Goal: Complete application form

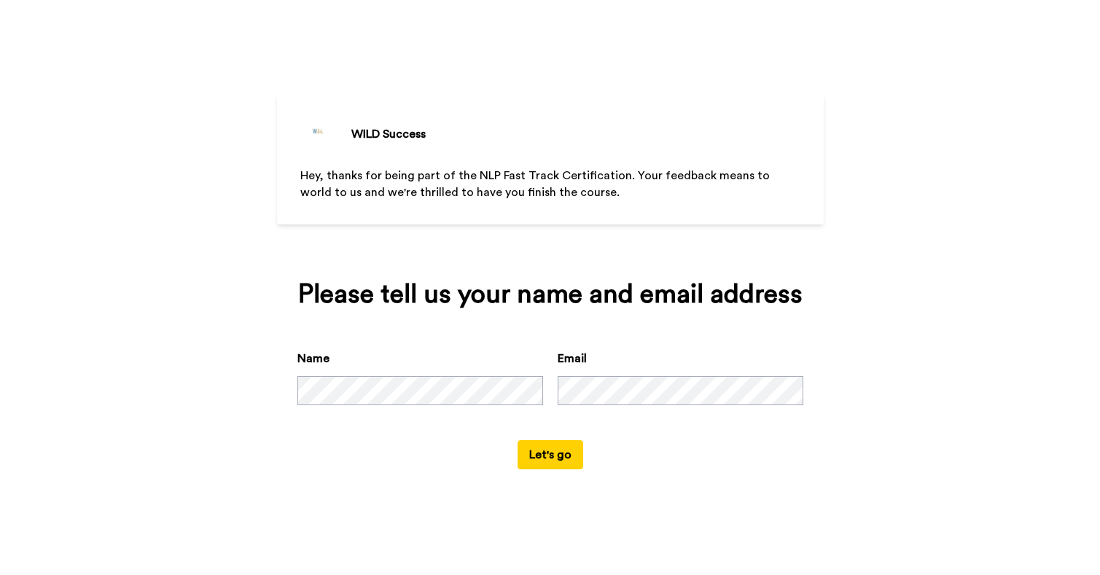
click at [517, 453] on button "Let's go" at bounding box center [550, 454] width 66 height 29
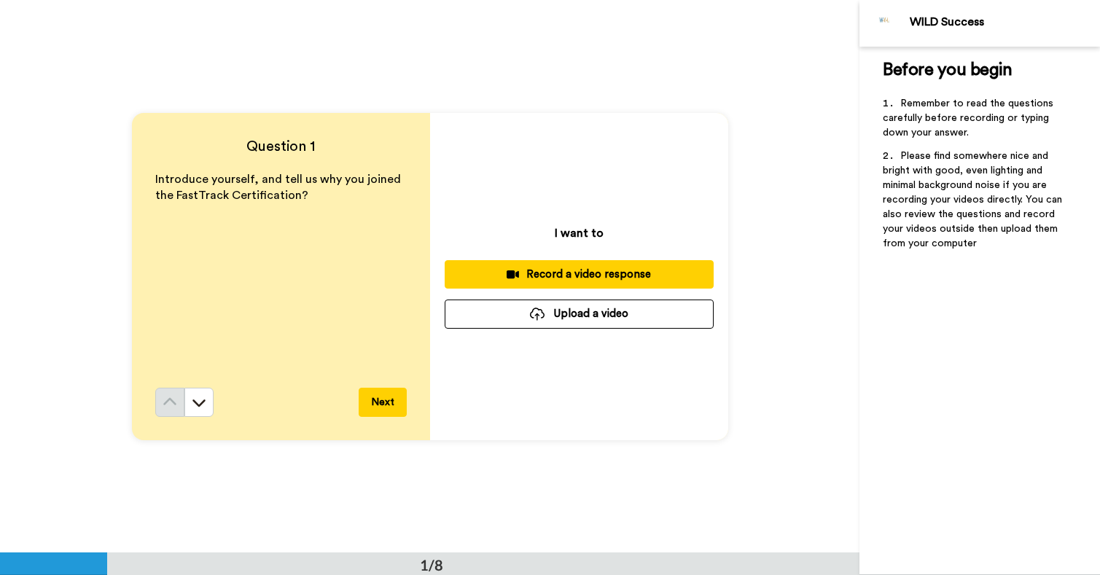
click at [382, 407] on button "Next" at bounding box center [383, 402] width 48 height 29
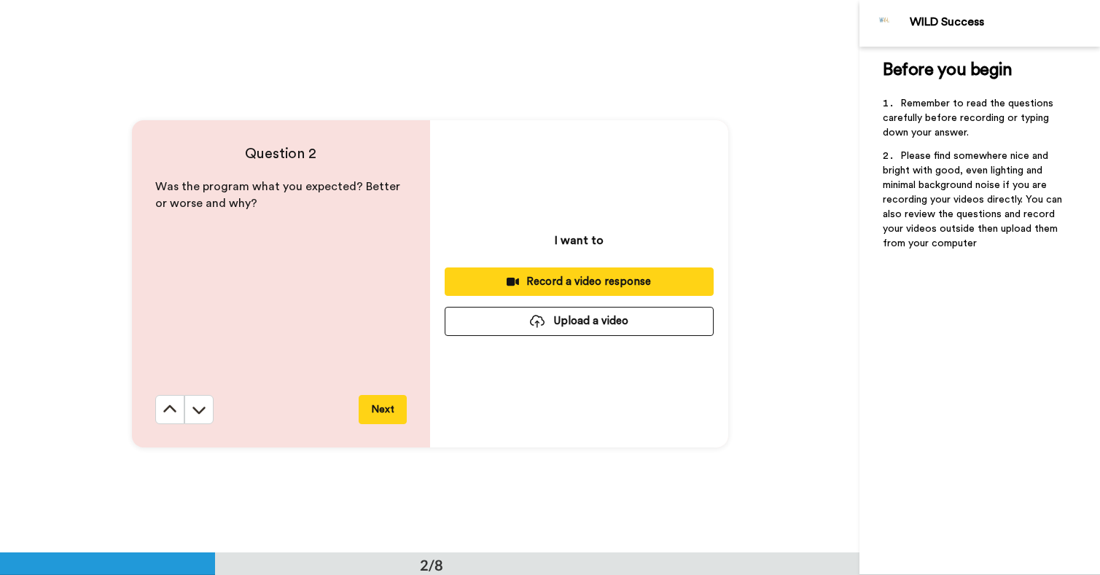
scroll to position [553, 0]
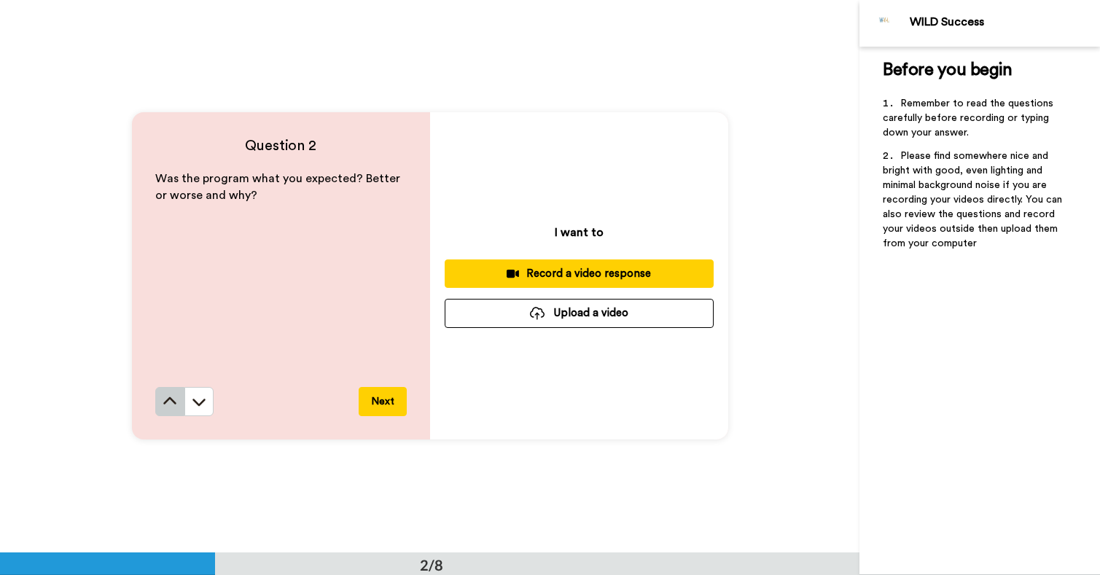
click at [171, 406] on icon at bounding box center [169, 401] width 15 height 15
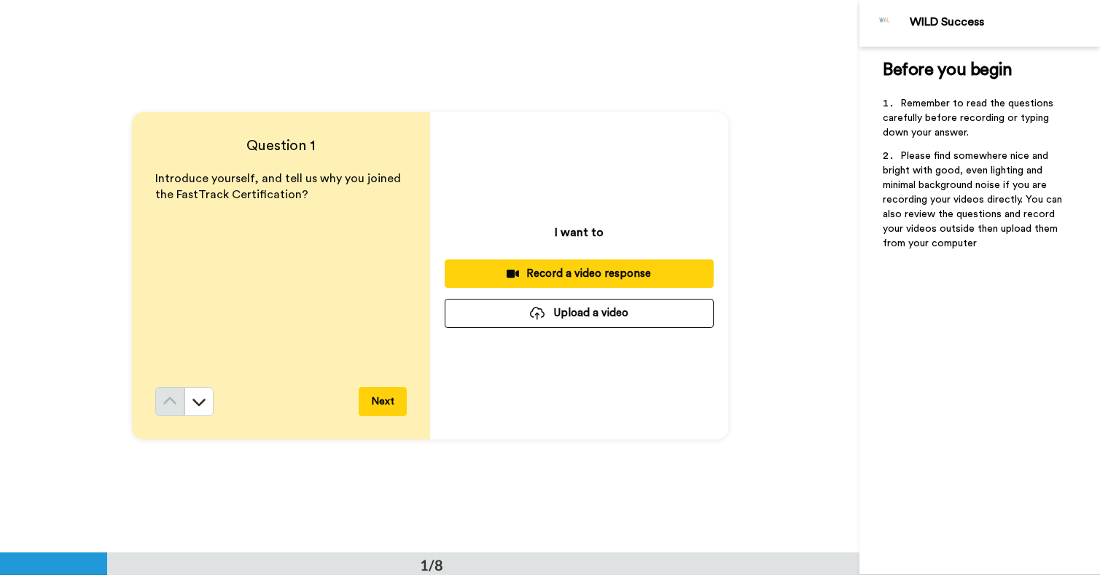
scroll to position [0, 0]
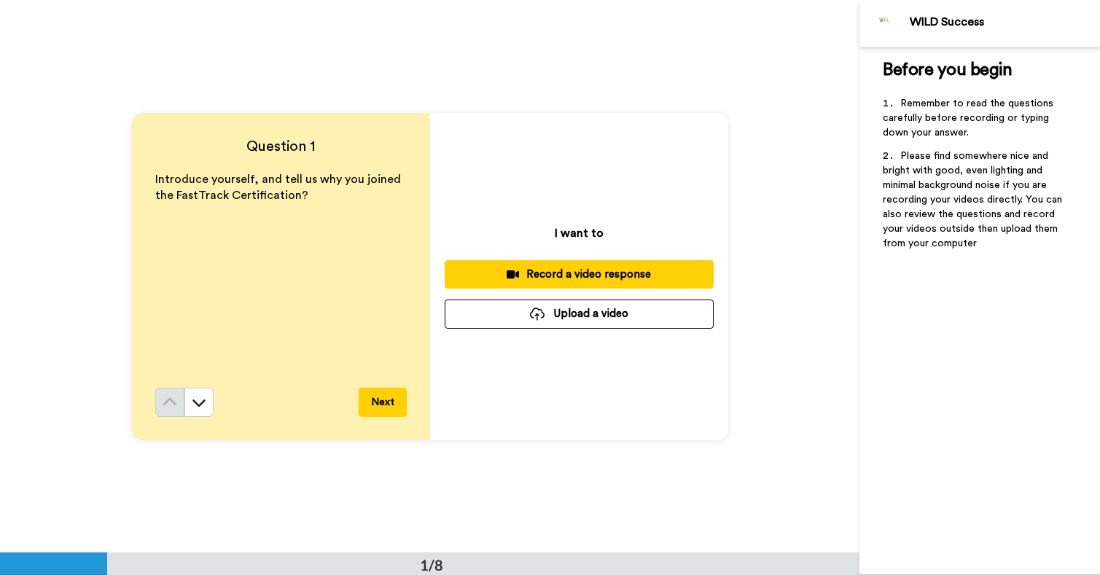
click at [232, 257] on div "Introduce yourself, and tell us why you joined the FastTrack Certification?" at bounding box center [280, 279] width 251 height 216
click at [289, 197] on span "Introduce yourself, and tell us why you joined the FastTrack Certification?" at bounding box center [279, 187] width 248 height 28
click at [314, 197] on p "Introduce yourself, and tell us why you joined the FastTrack Certification?" at bounding box center [280, 188] width 251 height 34
click at [208, 403] on button at bounding box center [198, 402] width 29 height 29
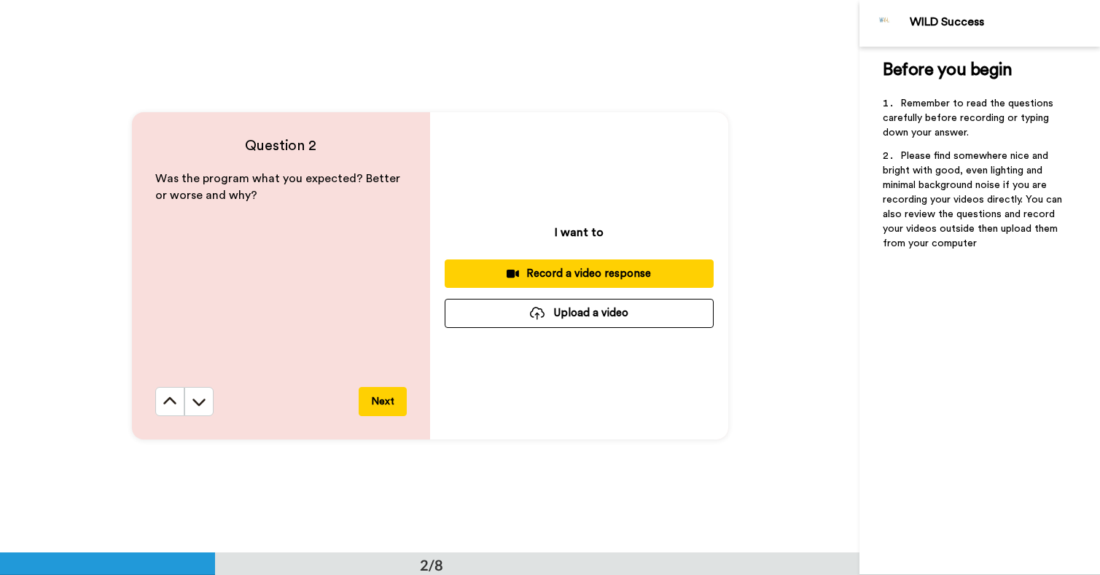
click at [208, 403] on button at bounding box center [198, 401] width 29 height 29
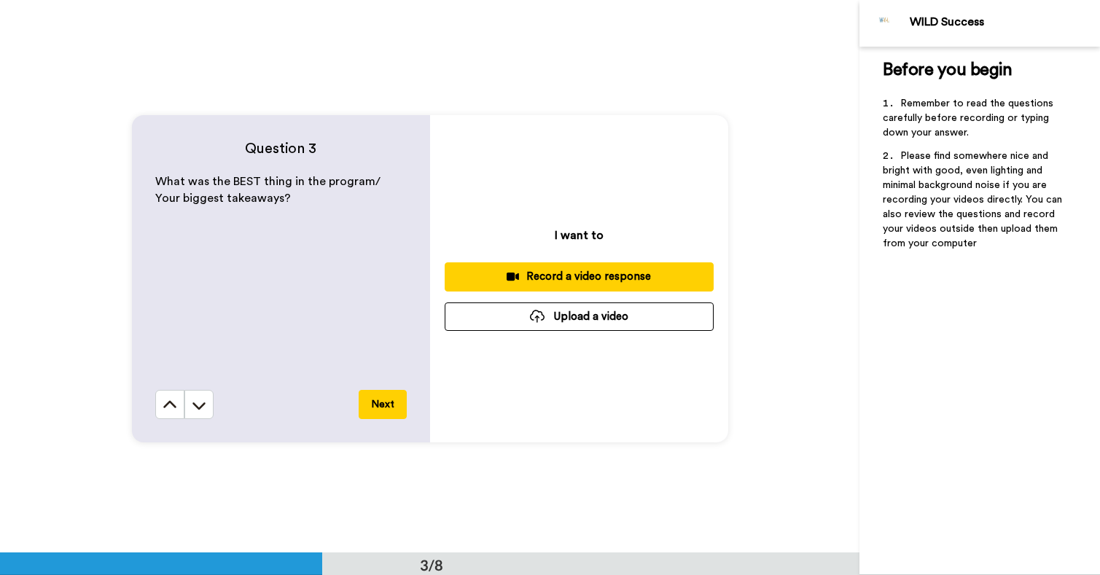
scroll to position [1099, 0]
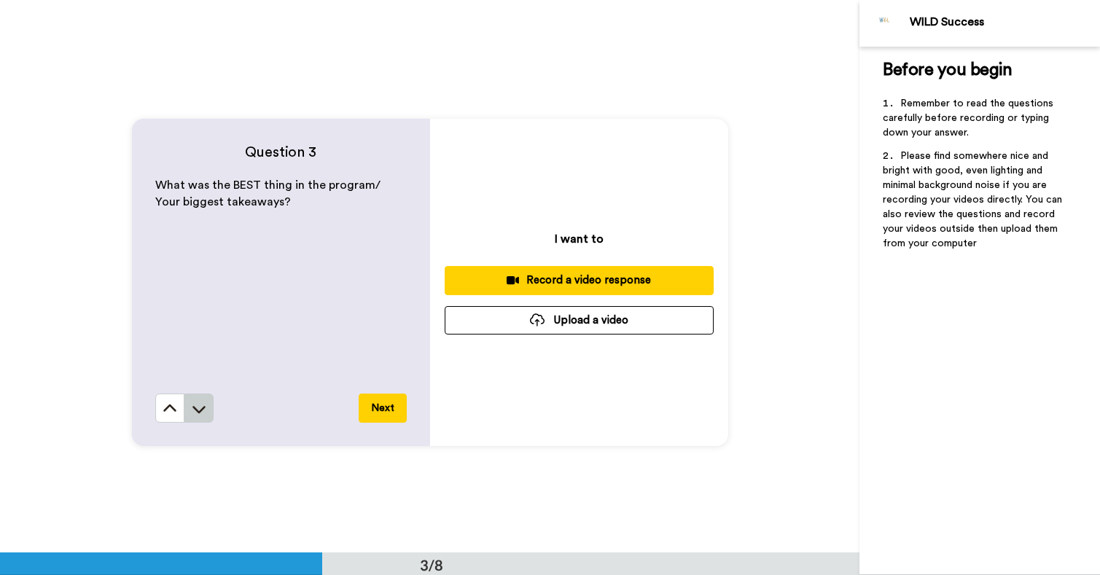
click at [202, 407] on icon at bounding box center [198, 409] width 13 height 7
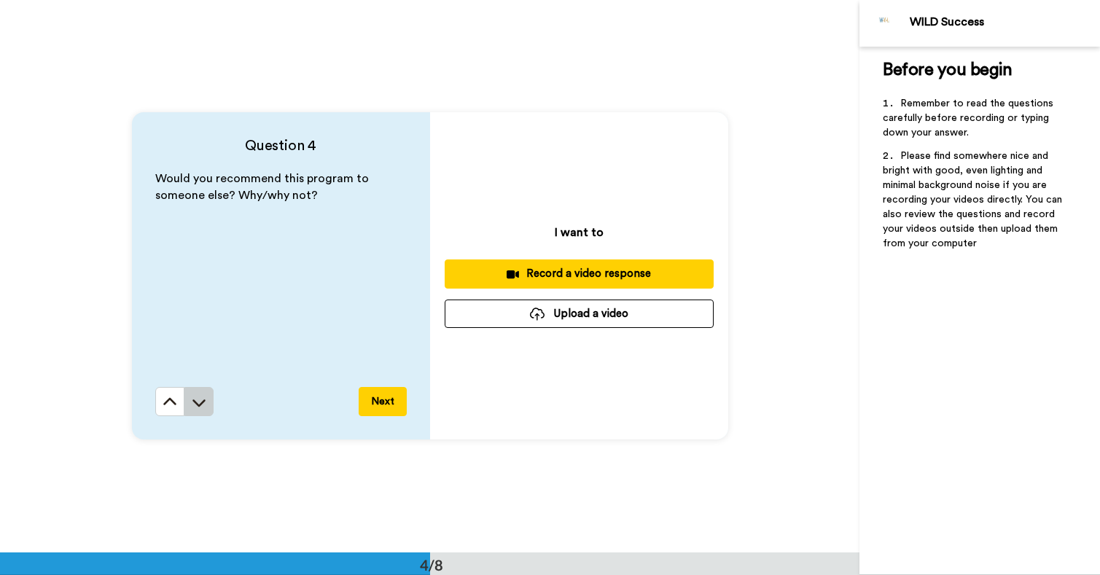
click at [202, 397] on icon at bounding box center [199, 402] width 15 height 15
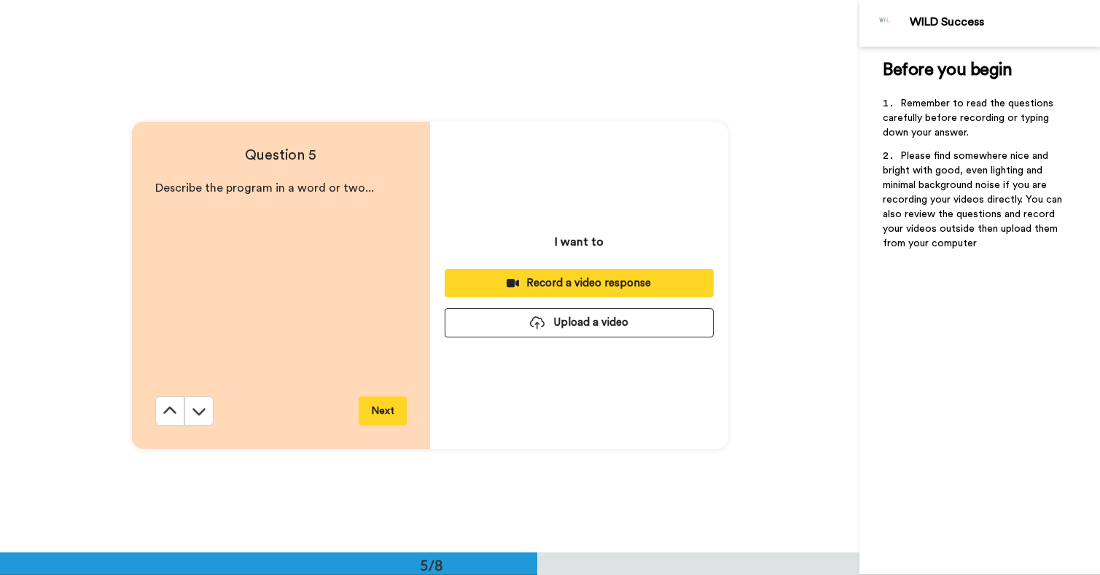
scroll to position [2210, 0]
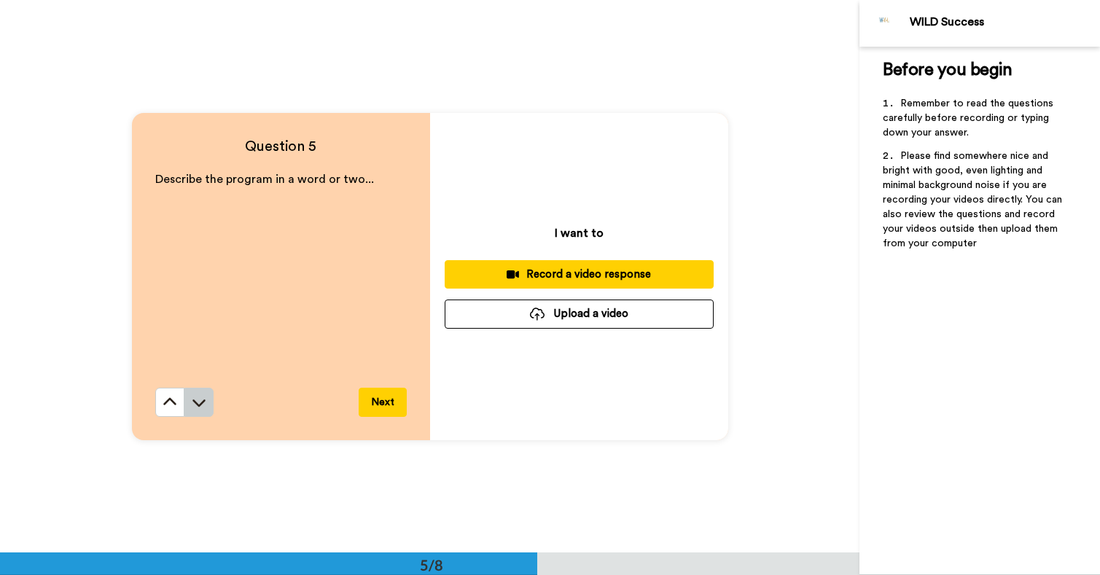
click at [202, 397] on icon at bounding box center [199, 402] width 15 height 15
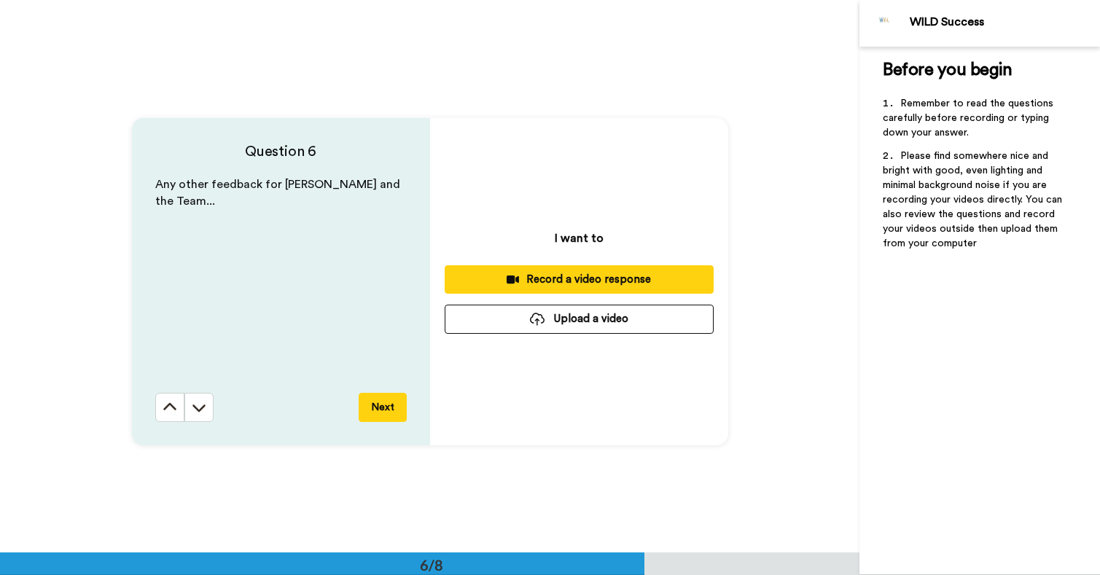
scroll to position [2763, 0]
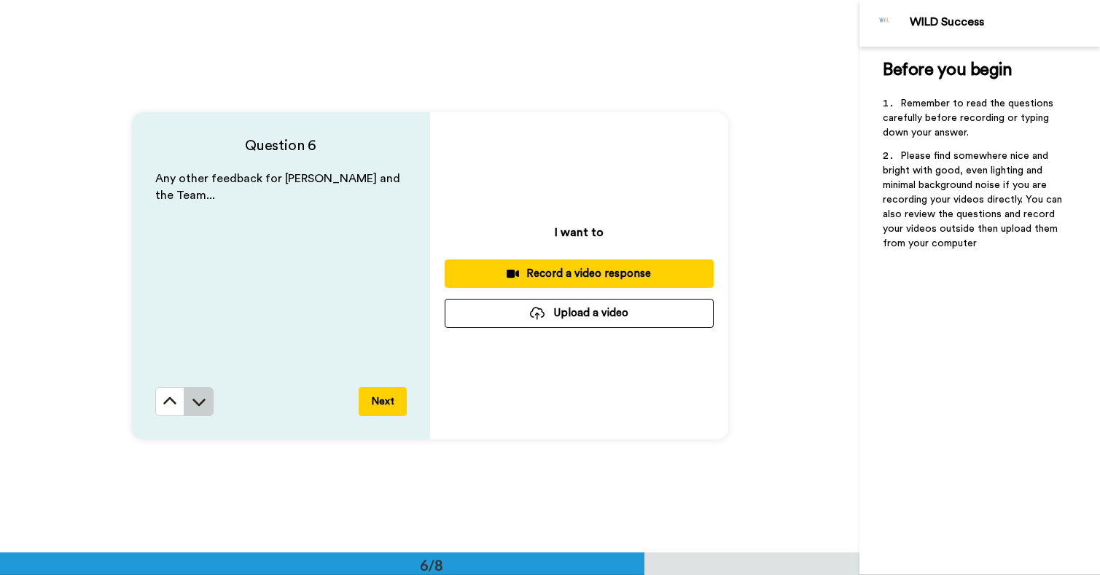
click at [205, 401] on icon at bounding box center [199, 401] width 15 height 15
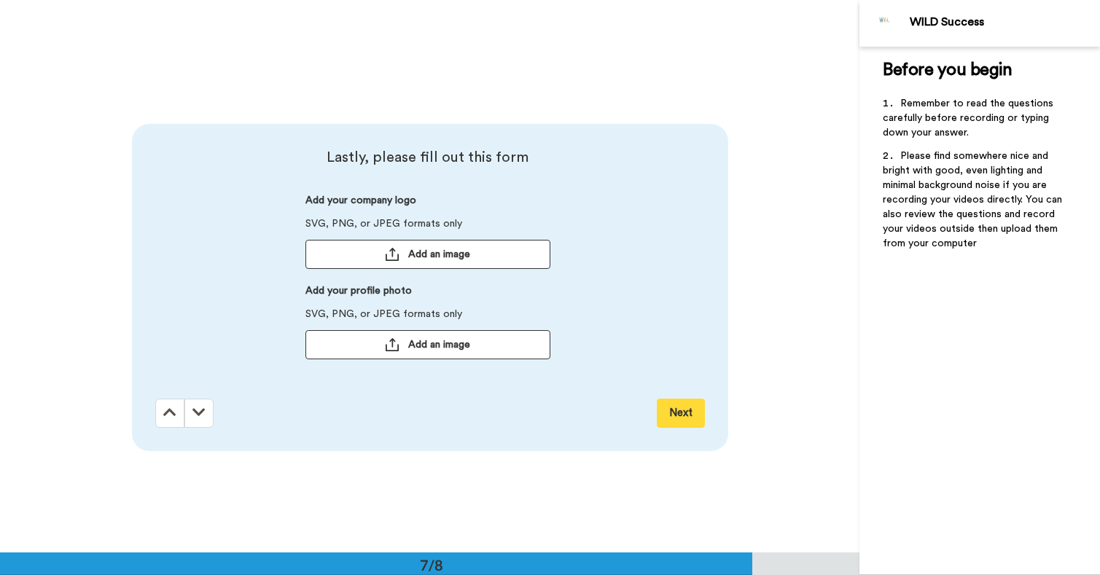
scroll to position [3315, 0]
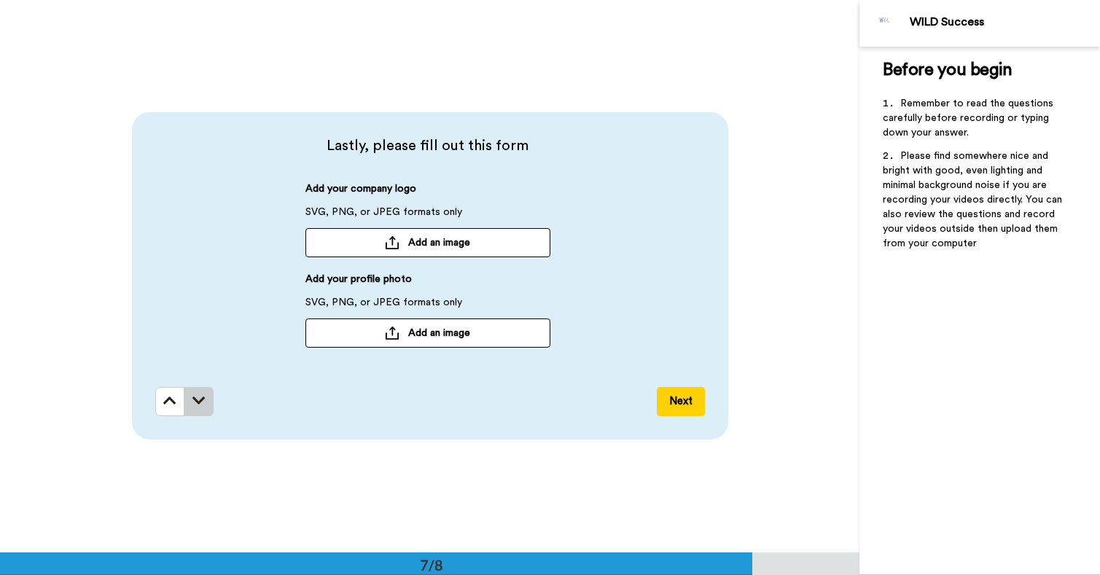
click at [201, 399] on icon at bounding box center [198, 400] width 13 height 15
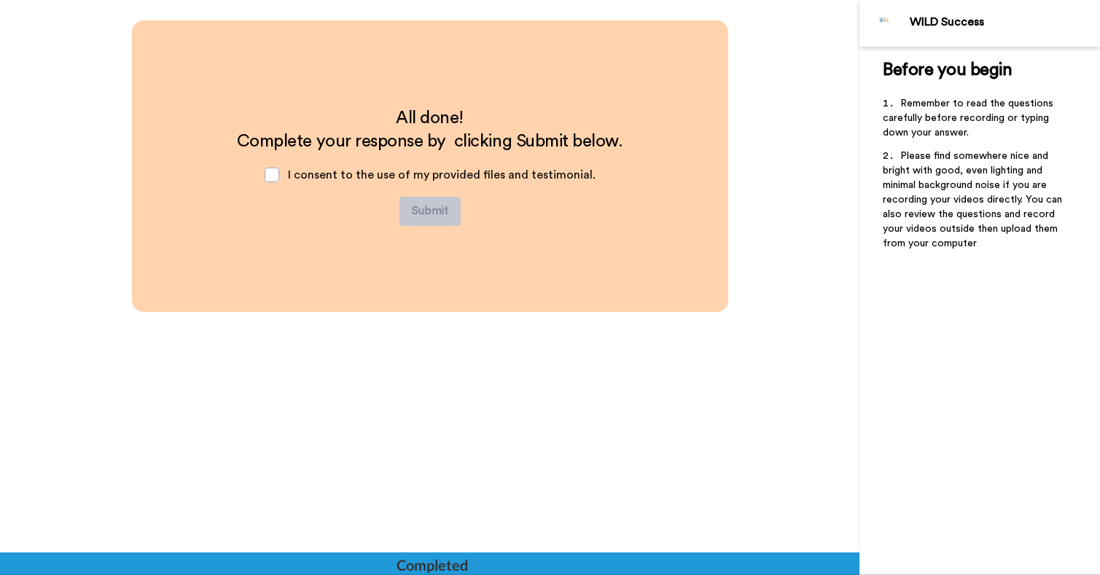
scroll to position [3844, 0]
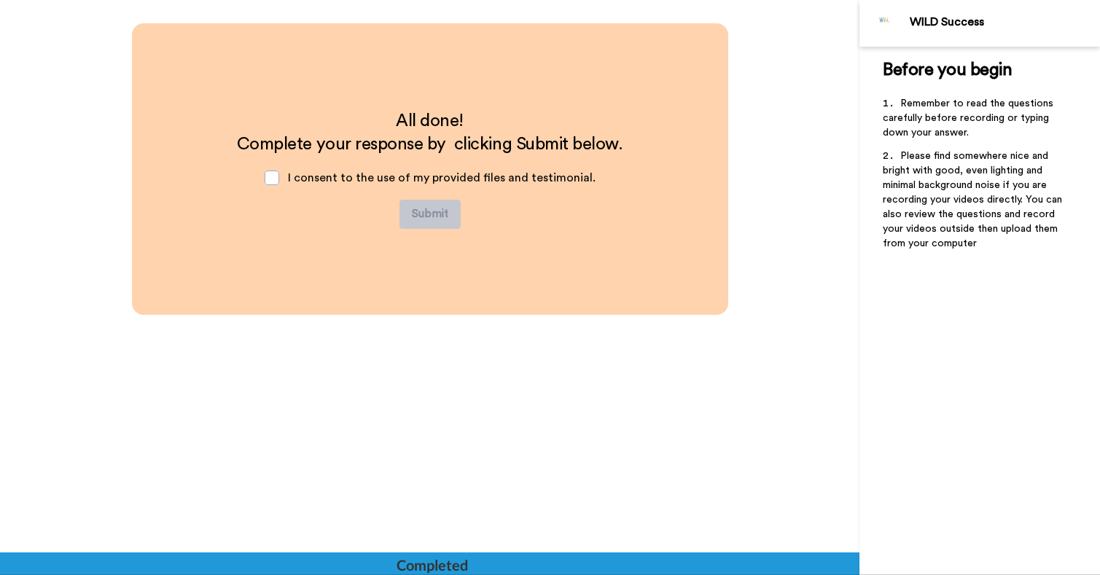
click at [524, 144] on span "Complete your response by clicking Submit below." at bounding box center [429, 144] width 385 height 17
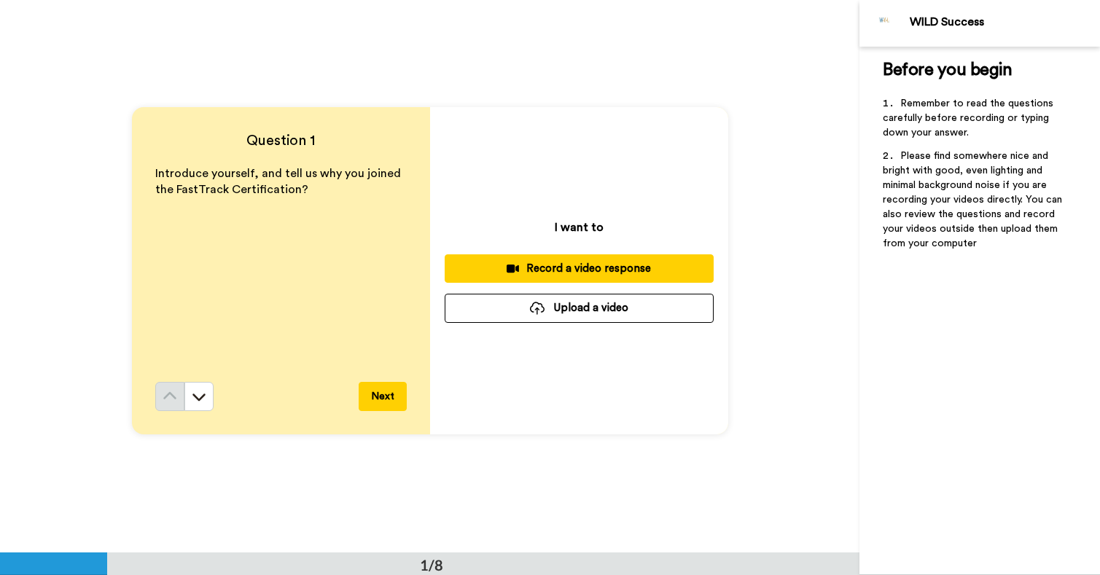
scroll to position [1, 0]
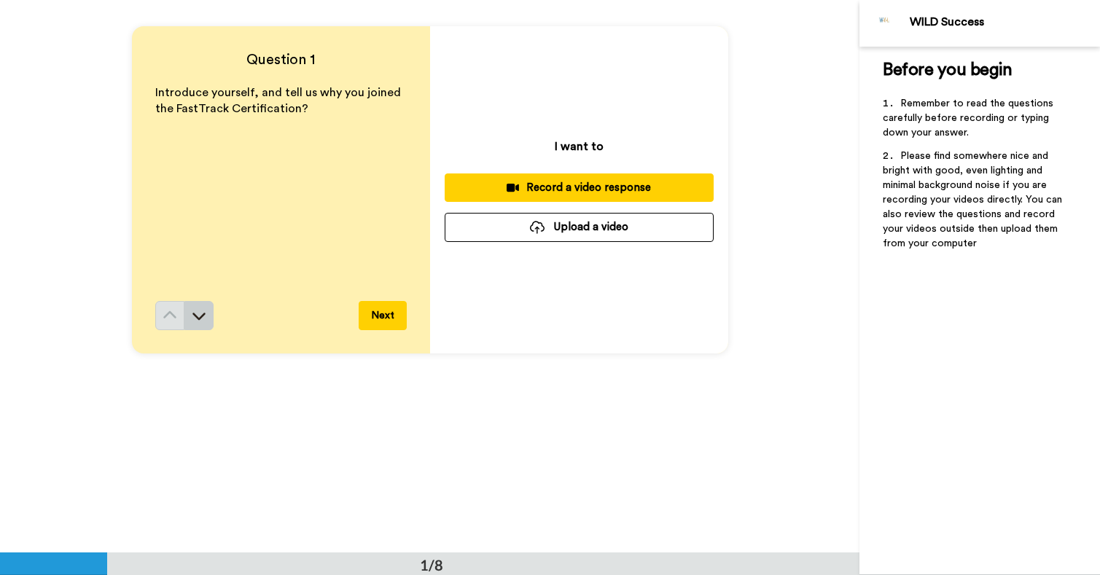
click at [205, 321] on button at bounding box center [198, 315] width 29 height 29
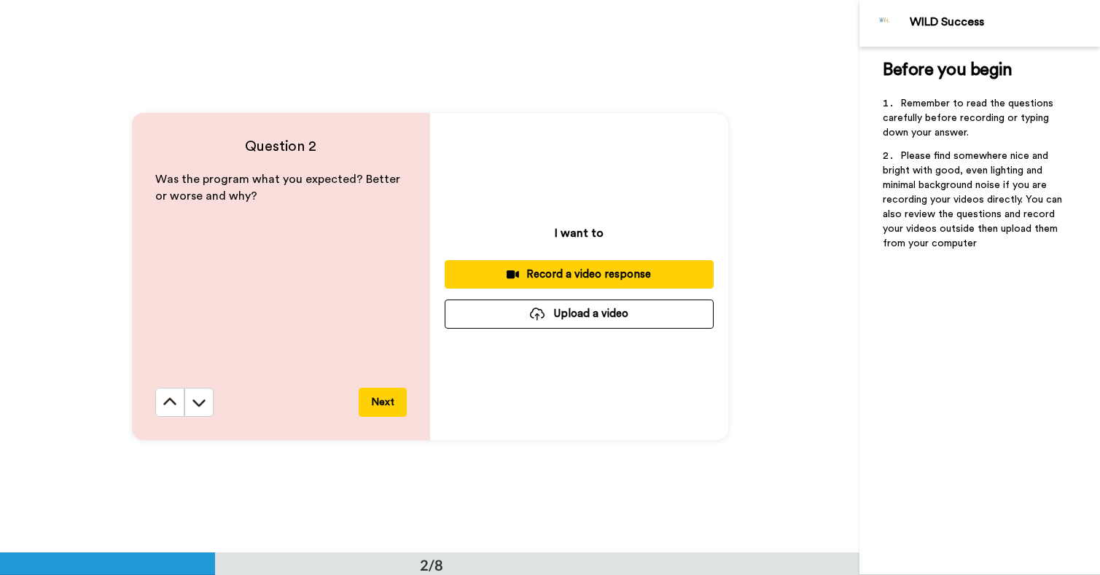
scroll to position [553, 0]
click at [198, 409] on button at bounding box center [198, 401] width 29 height 29
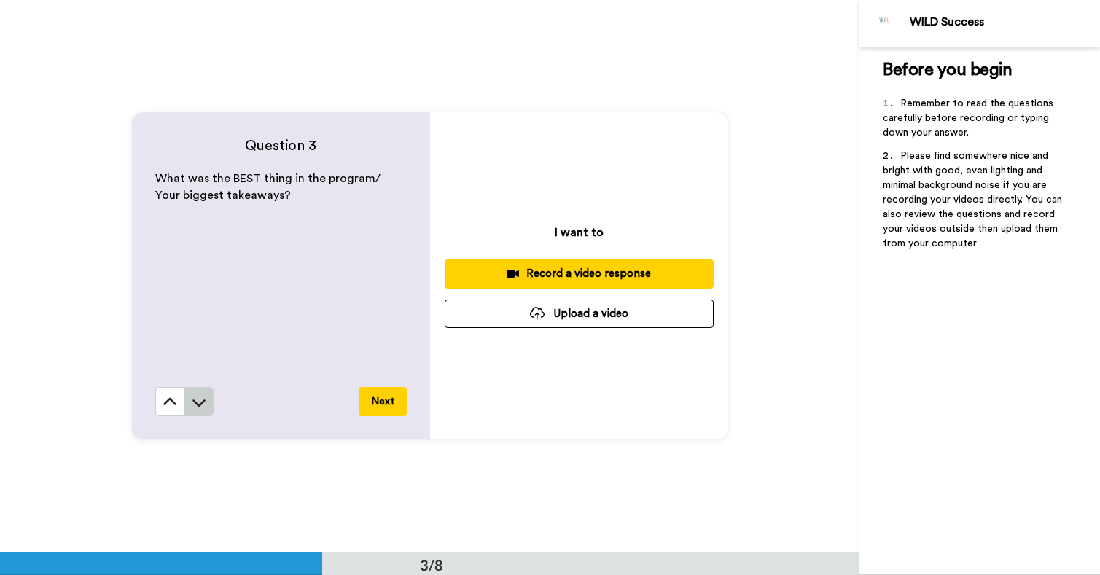
click at [208, 409] on button at bounding box center [198, 401] width 29 height 29
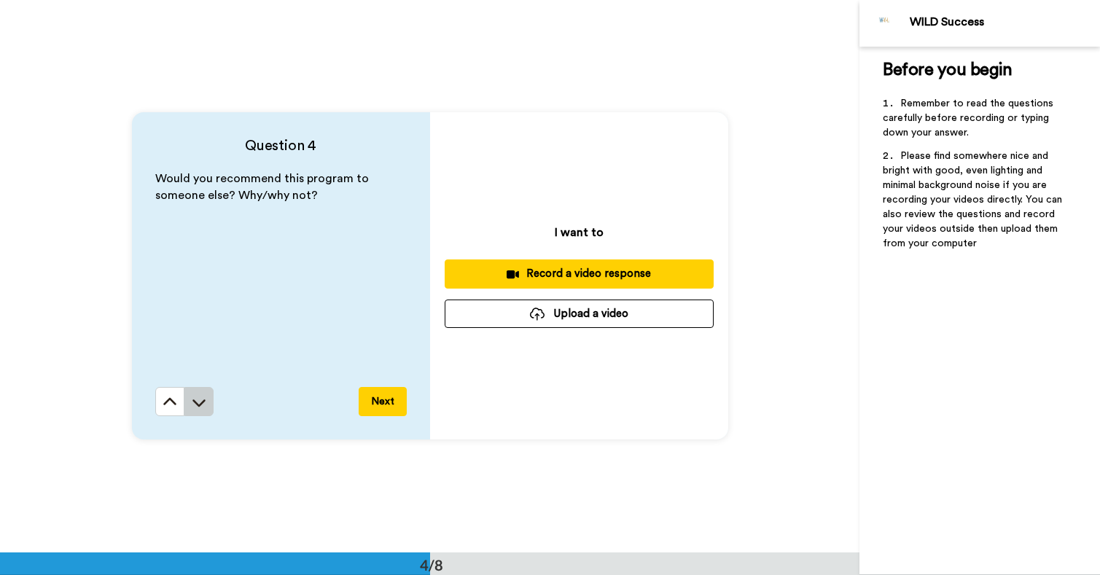
click at [205, 406] on icon at bounding box center [199, 402] width 15 height 15
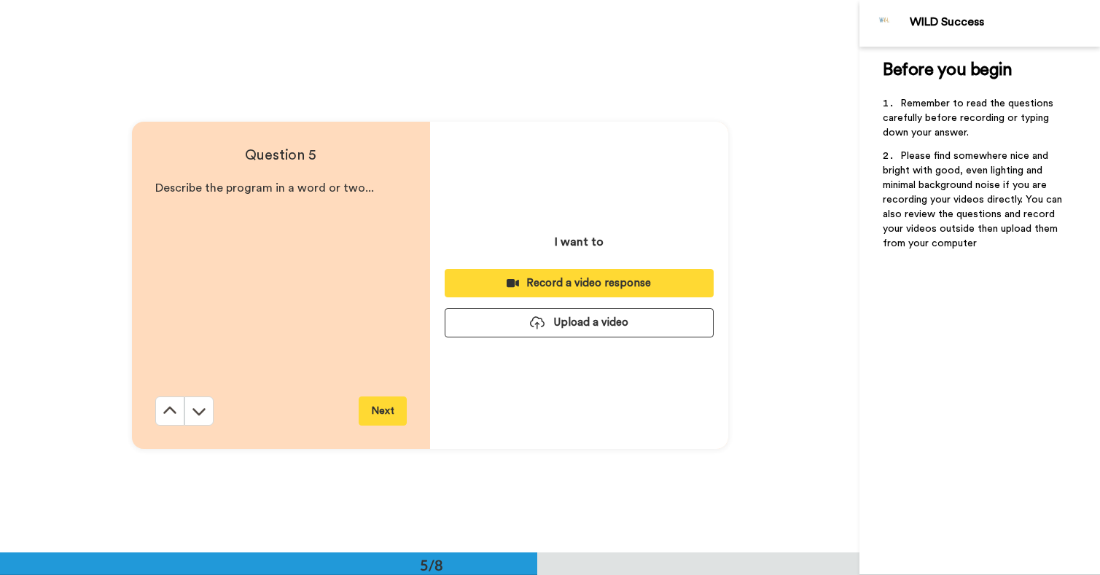
scroll to position [2210, 0]
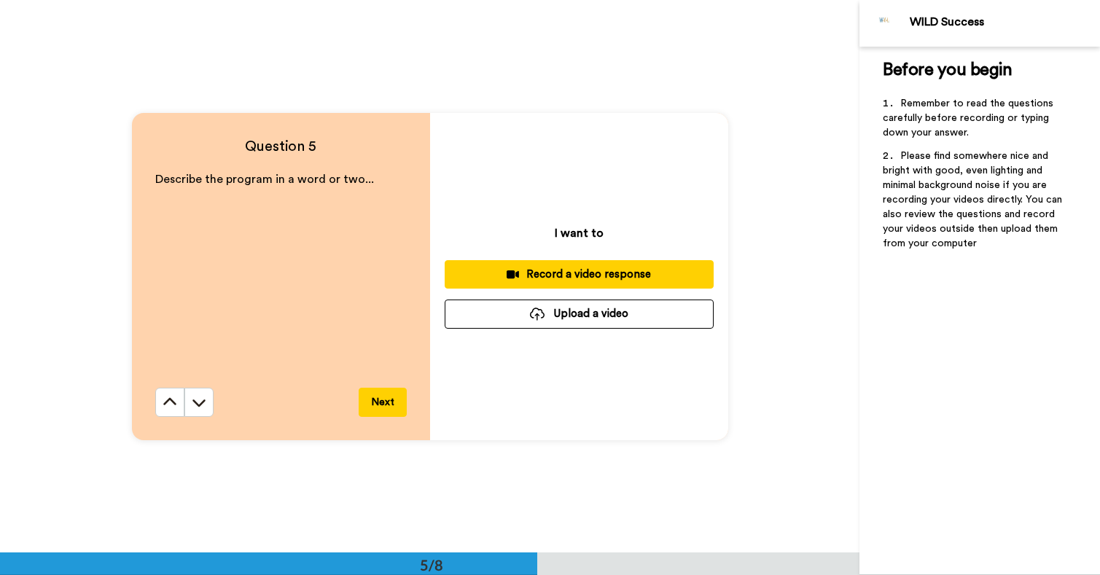
click at [205, 406] on icon at bounding box center [199, 402] width 15 height 15
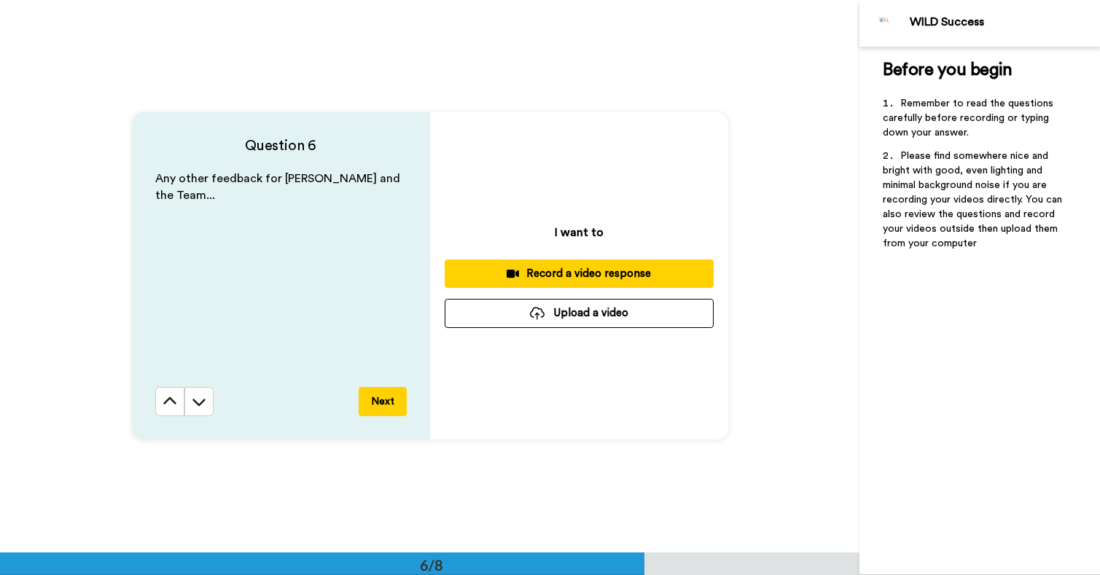
click at [205, 406] on icon at bounding box center [199, 401] width 15 height 15
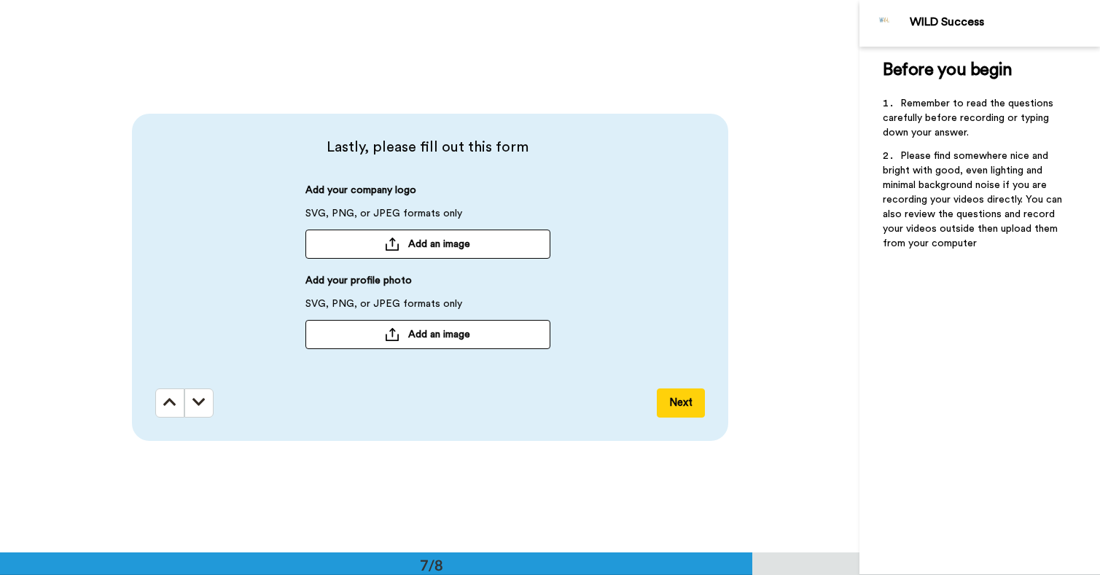
scroll to position [3315, 0]
click at [205, 406] on button at bounding box center [198, 401] width 29 height 29
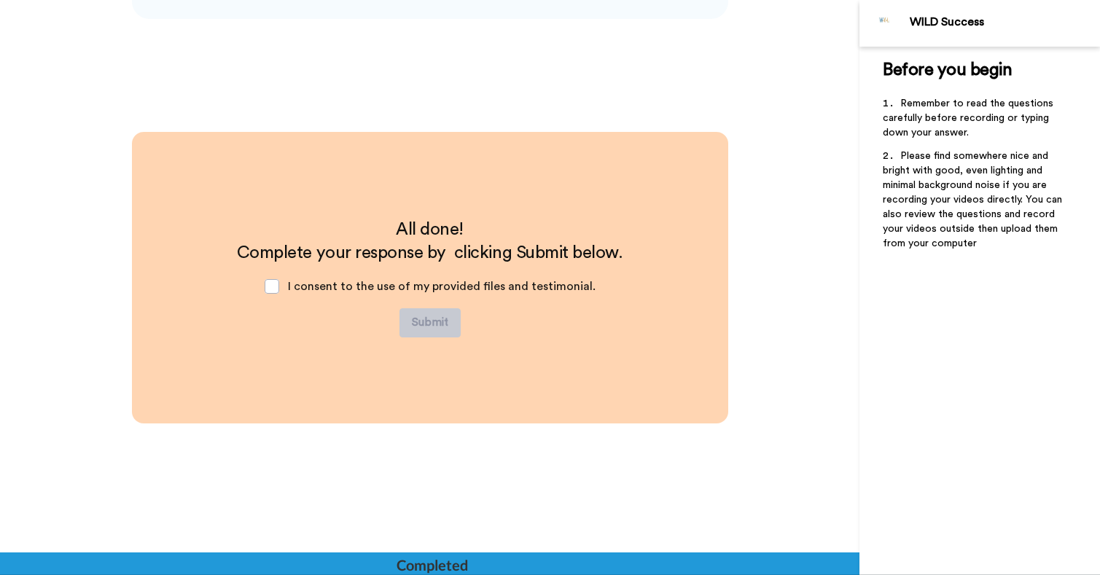
scroll to position [3737, 0]
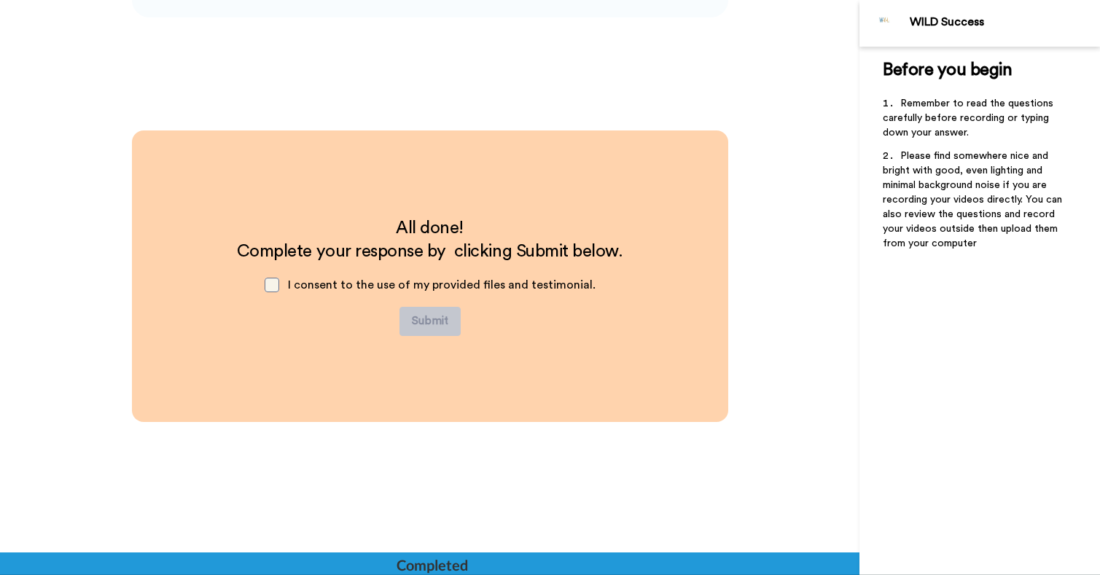
click at [278, 288] on span at bounding box center [272, 285] width 15 height 15
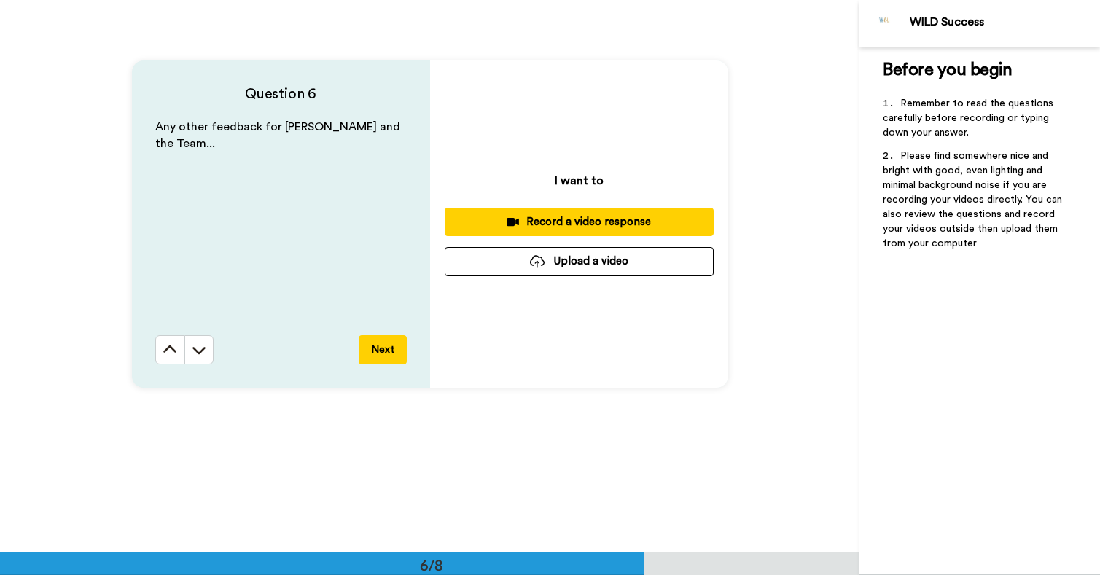
scroll to position [2909, 0]
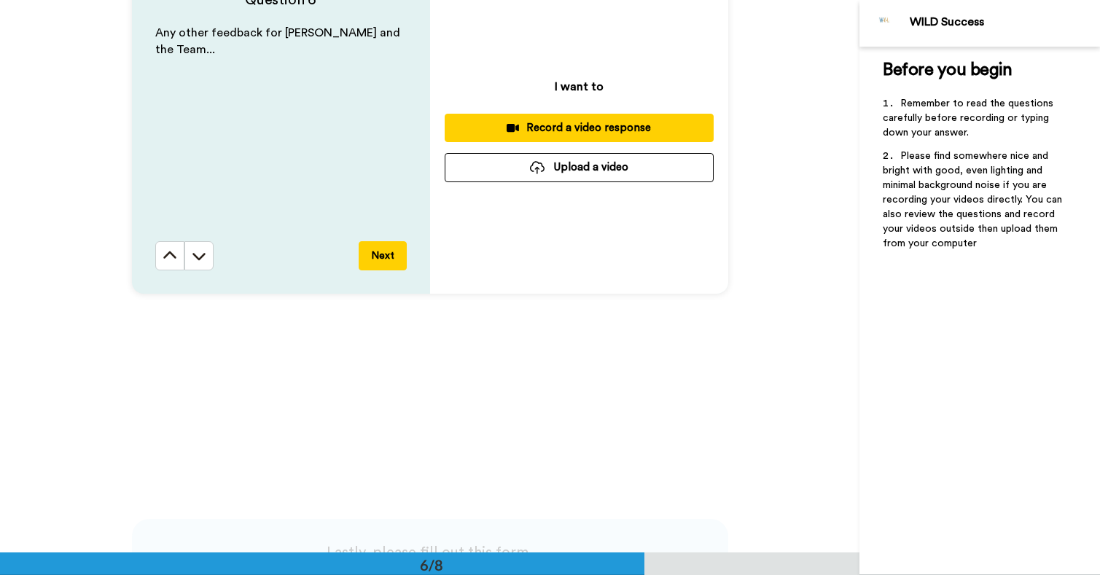
click at [549, 133] on div "Record a video response" at bounding box center [579, 127] width 246 height 15
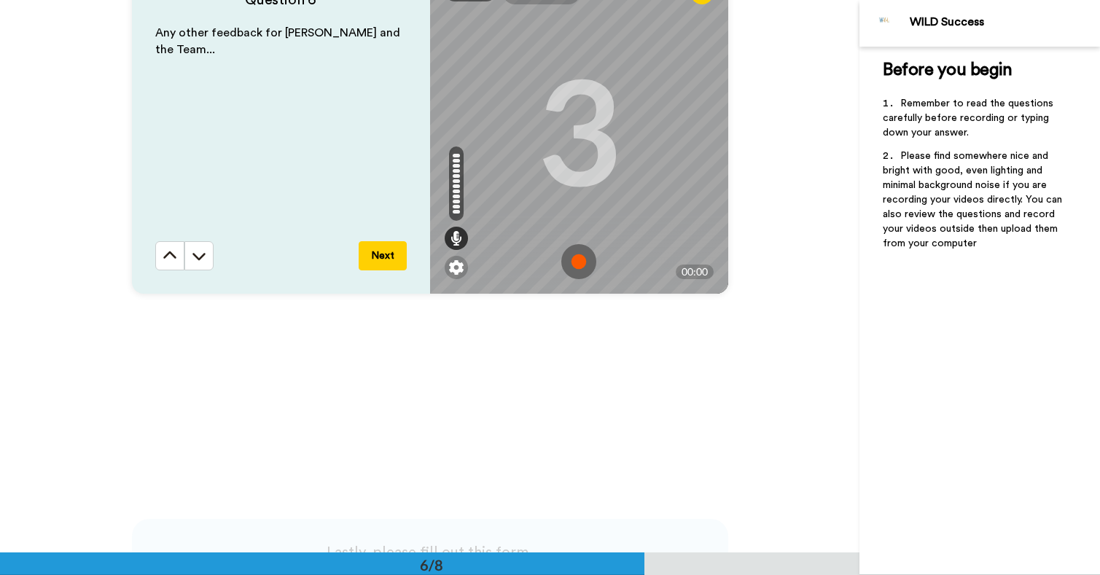
click at [579, 260] on img at bounding box center [578, 261] width 35 height 35
click at [585, 263] on img at bounding box center [578, 261] width 35 height 35
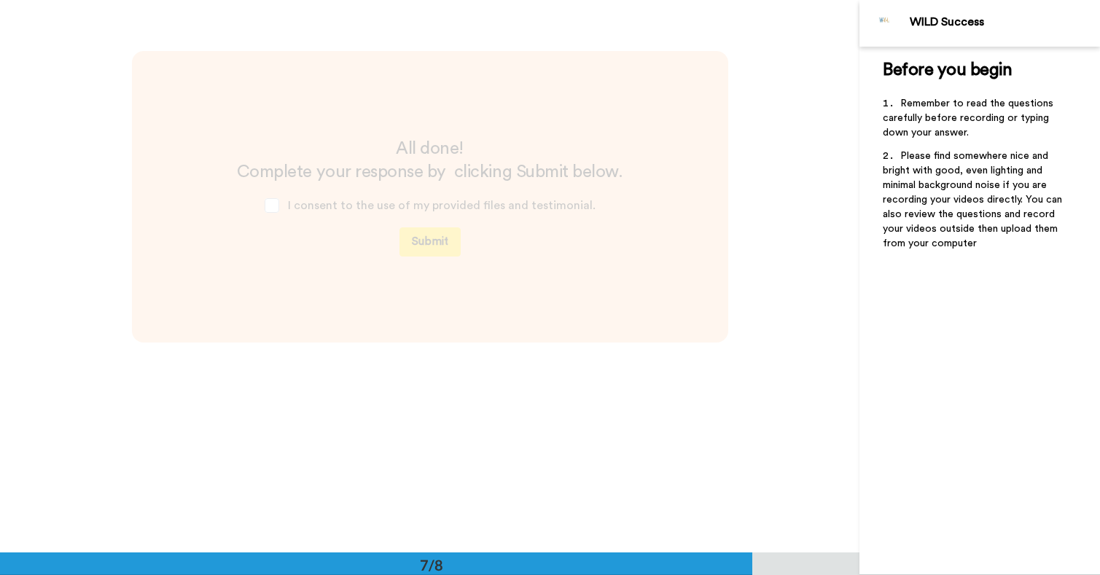
scroll to position [3867, 0]
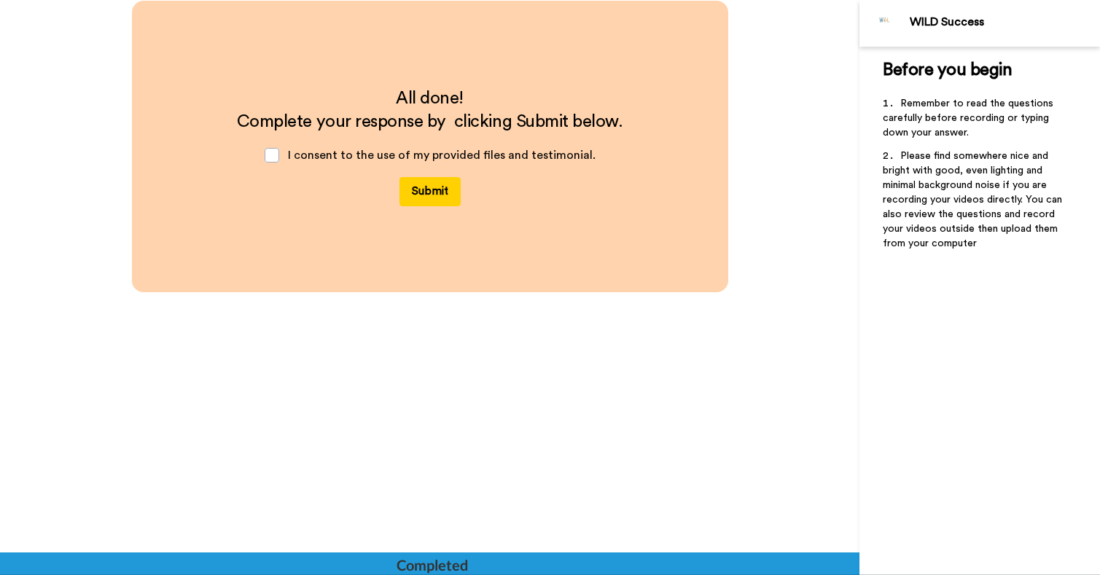
click at [434, 195] on button "Submit" at bounding box center [429, 191] width 61 height 29
